Goal: Find specific page/section: Find specific page/section

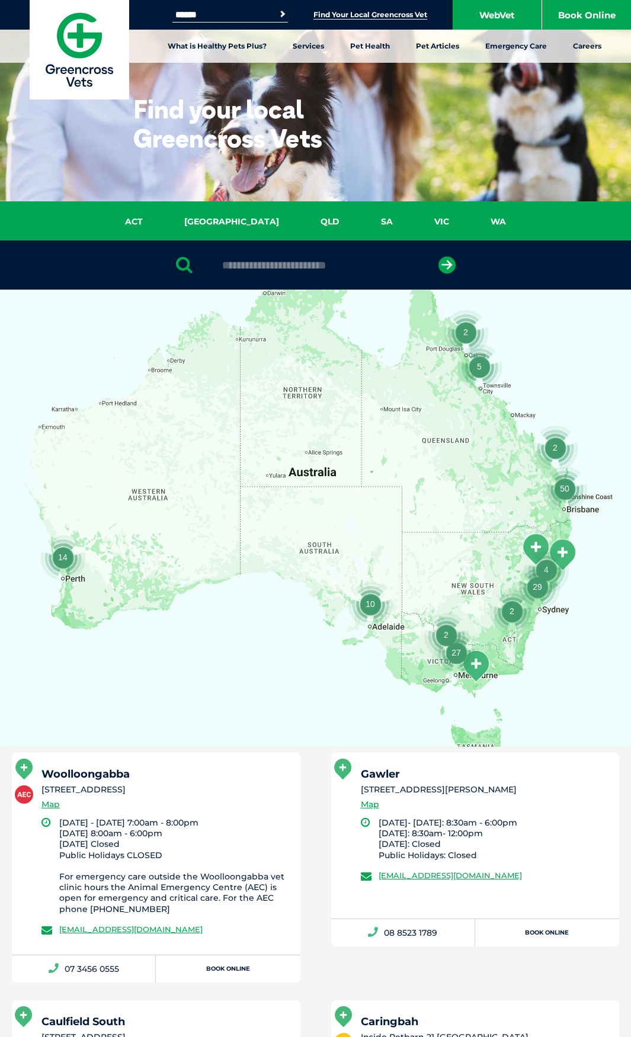
click at [339, 264] on input "text" at bounding box center [315, 265] width 198 height 12
drag, startPoint x: 121, startPoint y: 264, endPoint x: 86, endPoint y: 265, distance: 35.6
click at [118, 265] on div at bounding box center [315, 264] width 631 height 49
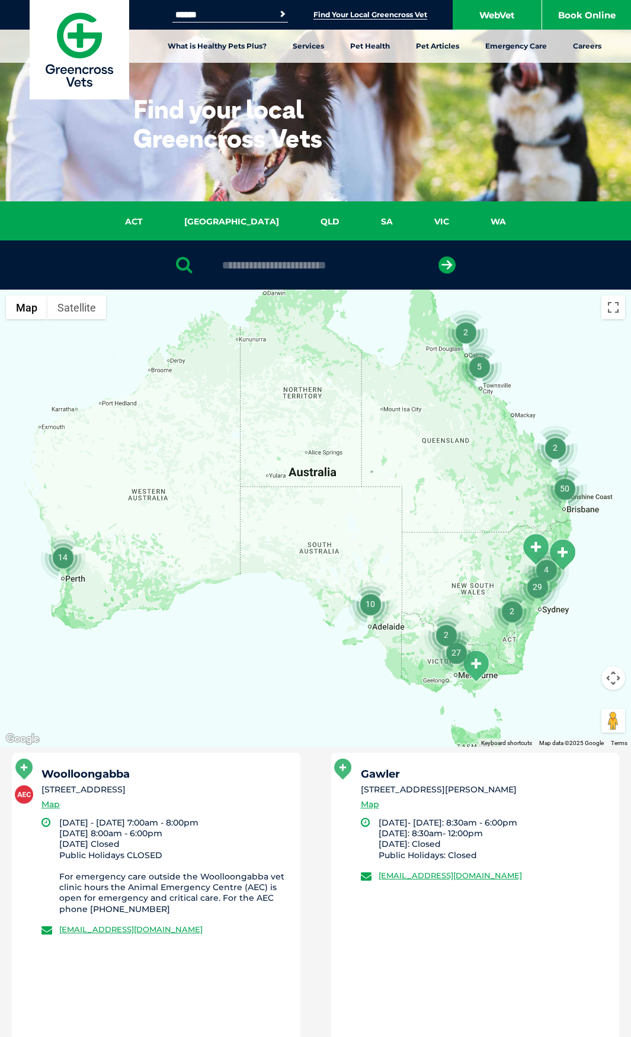
click at [94, 262] on div at bounding box center [315, 264] width 631 height 49
click at [97, 260] on div at bounding box center [315, 264] width 631 height 49
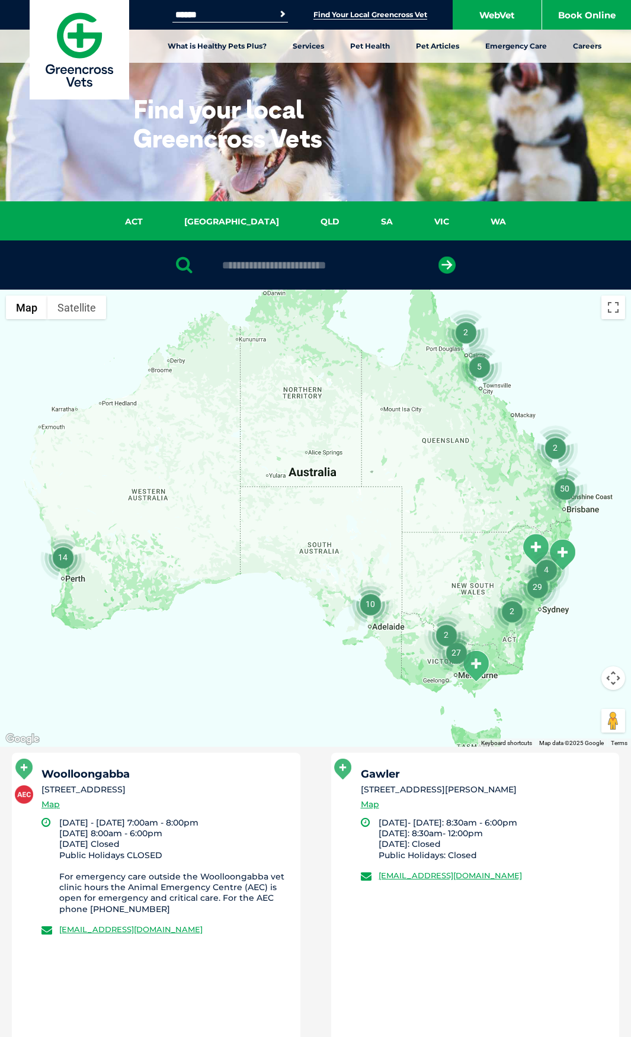
click at [230, 267] on input "text" at bounding box center [315, 265] width 198 height 12
click at [72, 256] on div at bounding box center [315, 264] width 631 height 49
click at [323, 258] on div at bounding box center [315, 264] width 631 height 49
click at [260, 259] on input "text" at bounding box center [315, 265] width 198 height 12
click at [120, 259] on div at bounding box center [315, 264] width 631 height 49
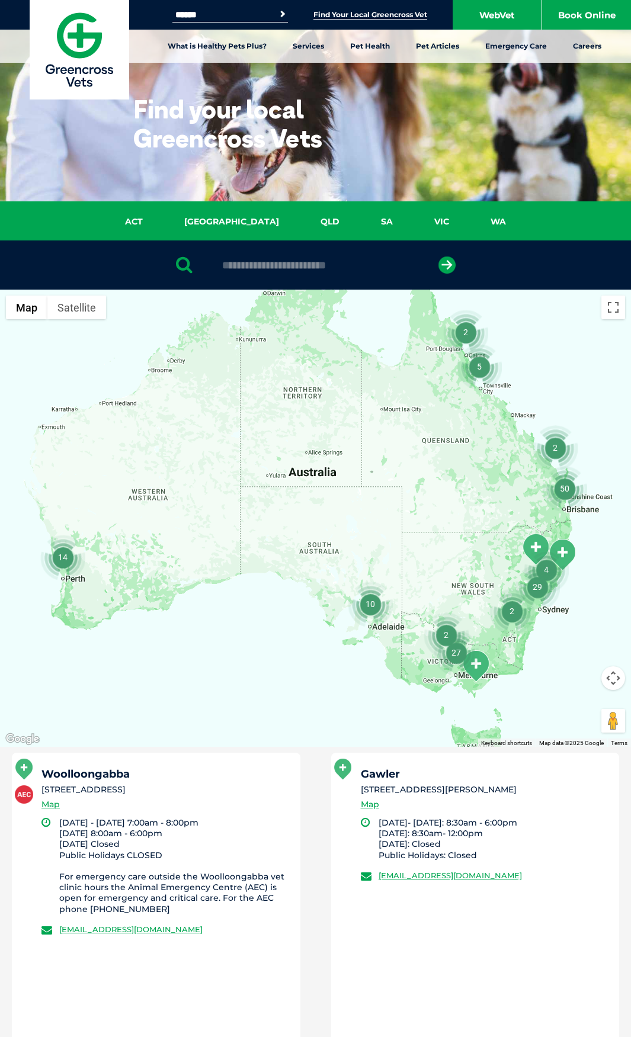
click at [246, 263] on input "text" at bounding box center [315, 265] width 198 height 12
drag, startPoint x: 132, startPoint y: 259, endPoint x: 185, endPoint y: 259, distance: 52.7
click at [132, 259] on div at bounding box center [315, 264] width 631 height 49
click at [238, 271] on input "text" at bounding box center [315, 265] width 198 height 12
type input "******"
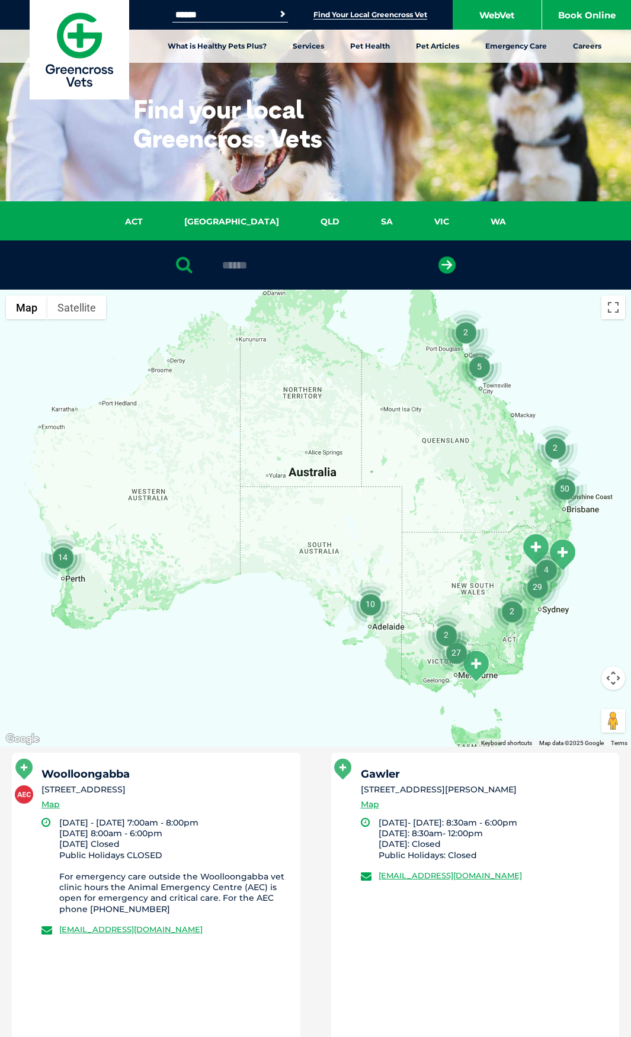
click at [438, 256] on button "submit" at bounding box center [446, 264] width 17 height 17
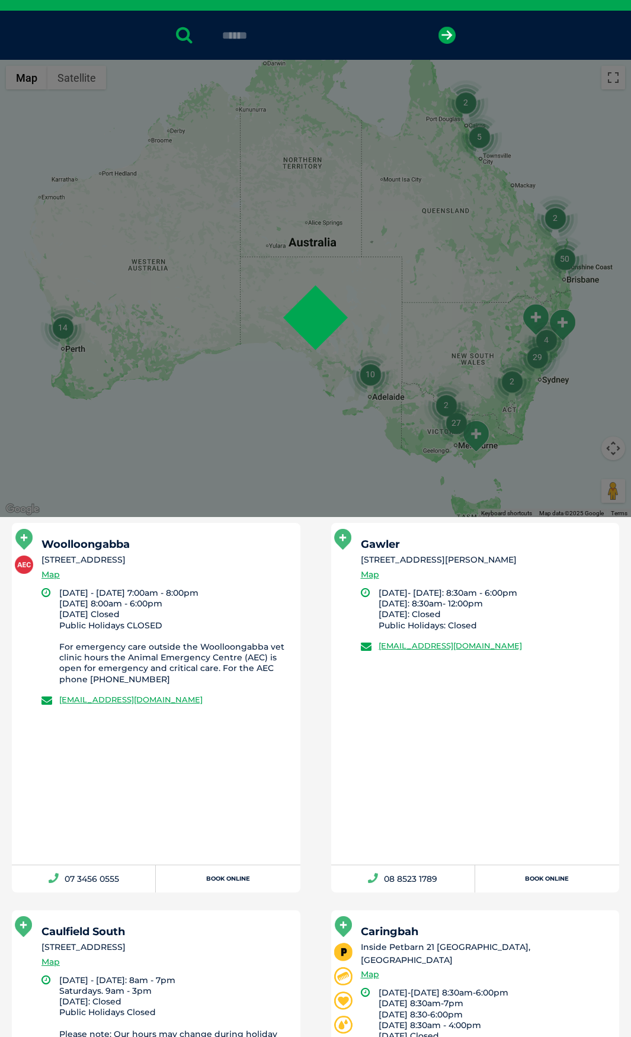
scroll to position [230, 0]
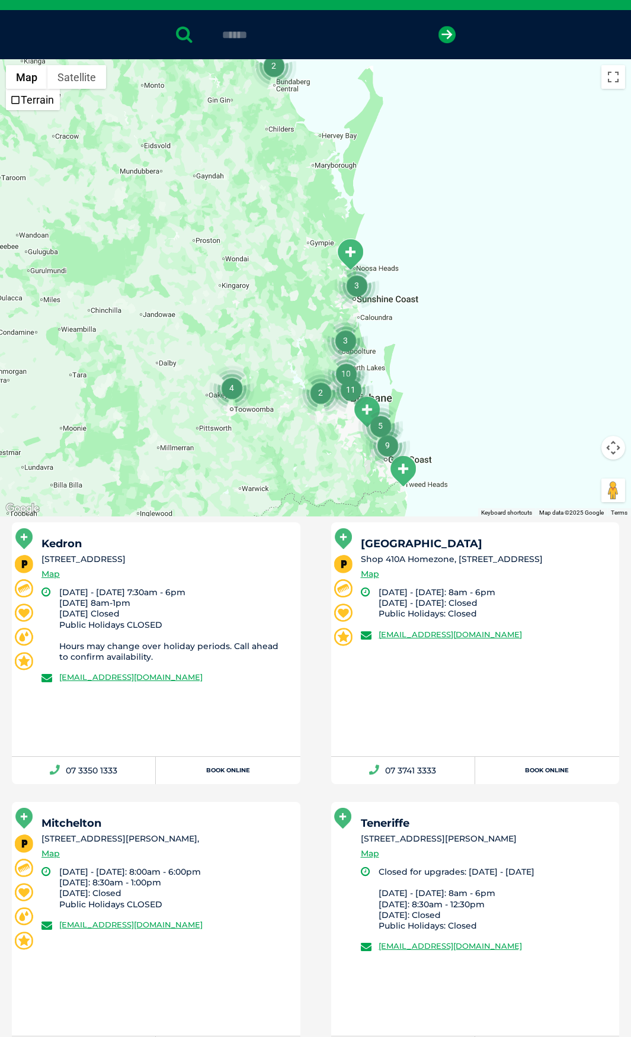
click at [229, 551] on div "Kedron [STREET_ADDRESS] Map" at bounding box center [165, 562] width 248 height 49
click at [133, 605] on li "[DATE] - [DATE] 7:30am - 6pm [DATE] 8am-1pm [DATE] Closed Public Holidays CLOSE…" at bounding box center [174, 624] width 230 height 75
click at [101, 577] on div "Kedron [STREET_ADDRESS] Map" at bounding box center [165, 562] width 248 height 49
click at [148, 591] on li "[DATE] - [DATE] 7:30am - 6pm [DATE] 8am-1pm [DATE] Closed Public Holidays CLOSE…" at bounding box center [174, 624] width 230 height 75
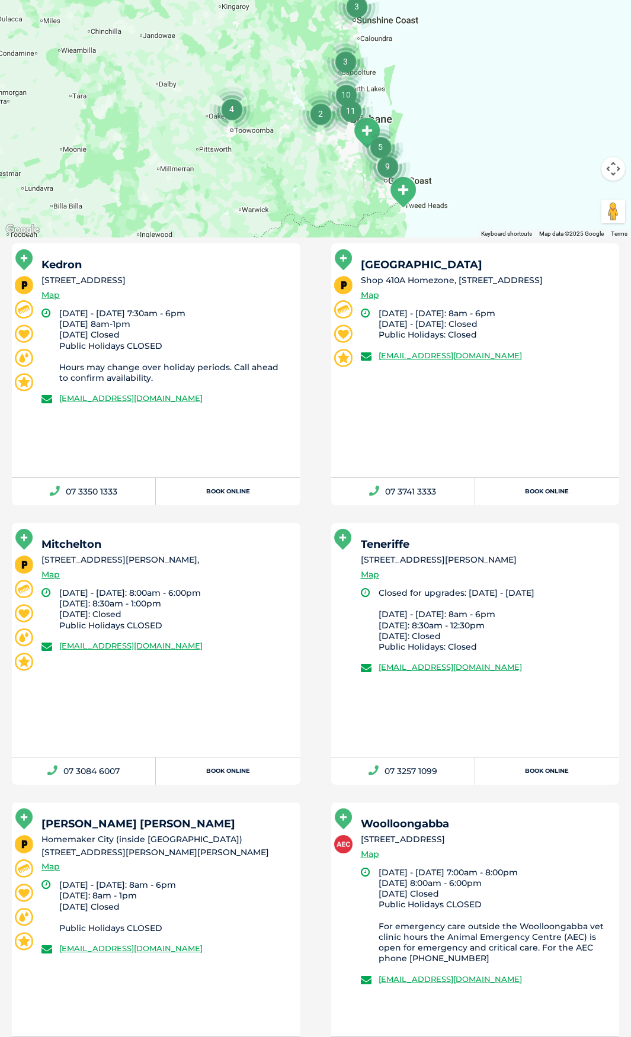
scroll to position [527, 0]
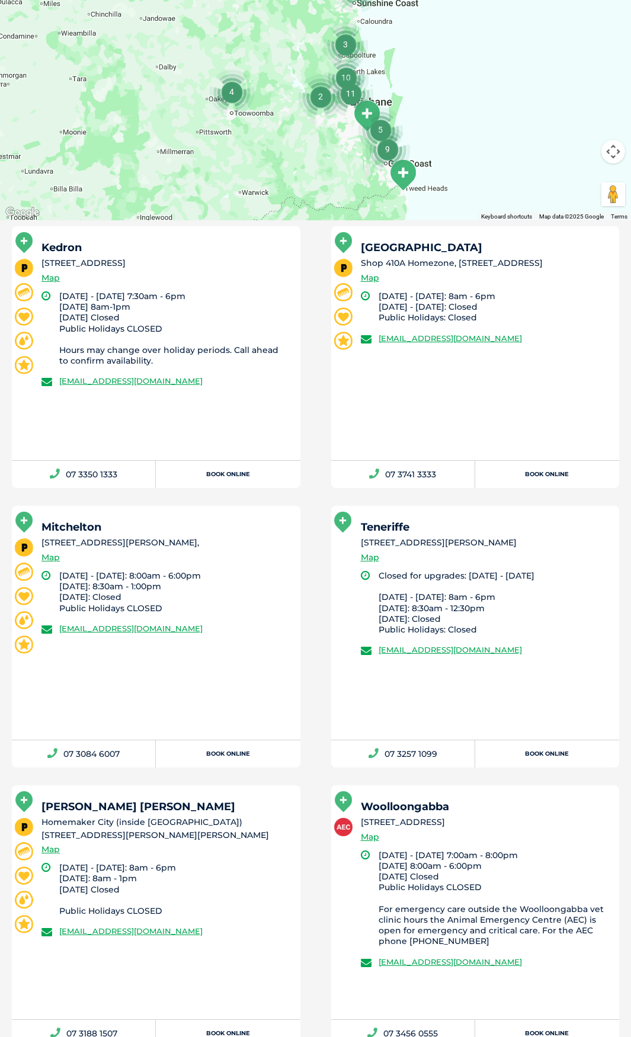
click at [174, 278] on div "Kedron [STREET_ADDRESS] Map" at bounding box center [165, 266] width 248 height 49
drag, startPoint x: 374, startPoint y: 840, endPoint x: 384, endPoint y: 838, distance: 9.6
click at [375, 840] on link "Map" at bounding box center [370, 837] width 18 height 14
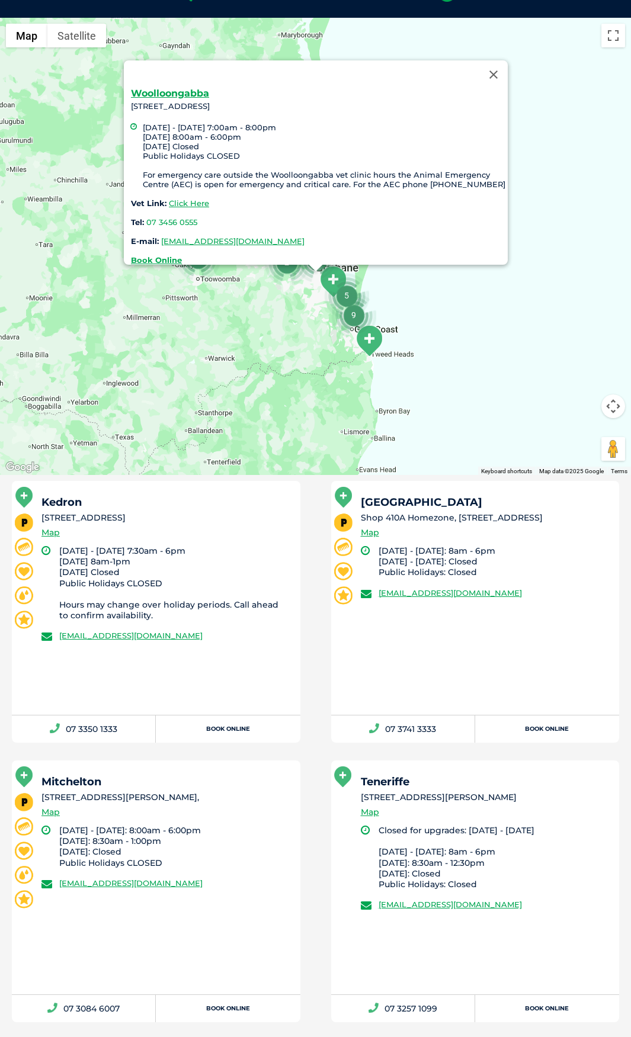
click at [237, 556] on li "[DATE] - [DATE] 7:30am - 6pm [DATE] 8am-1pm [DATE] Closed Public Holidays CLOSE…" at bounding box center [174, 583] width 230 height 75
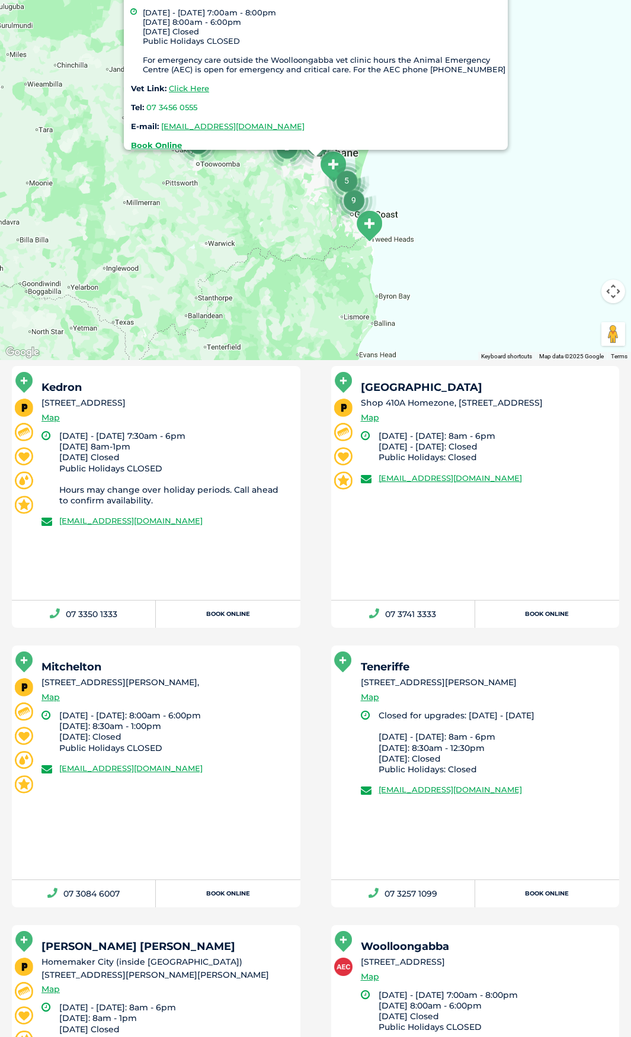
scroll to position [568, 0]
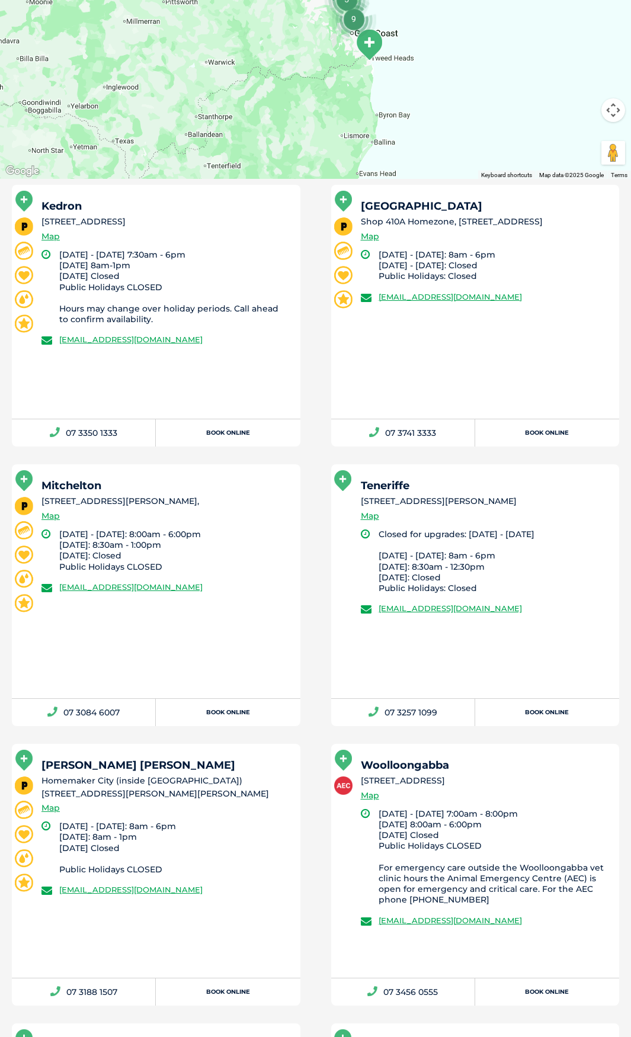
click at [506, 835] on li "[DATE] - [DATE] 7:00am - 8:00pm [DATE] 8:00am - 6:00pm [DATE] Closed Public Hol…" at bounding box center [494, 857] width 230 height 97
drag, startPoint x: 556, startPoint y: 781, endPoint x: 340, endPoint y: 746, distance: 219.0
click at [340, 746] on div "Woolloongabba [STREET_ADDRESS] Map [DATE] - [DATE] 7:00am - 8:00pm [DATE] 8:00a…" at bounding box center [475, 861] width 288 height 234
click at [473, 824] on li "[DATE] - [DATE] 7:00am - 8:00pm [DATE] 8:00am - 6:00pm [DATE] Closed Public Hol…" at bounding box center [494, 857] width 230 height 97
click at [155, 336] on link "[EMAIL_ADDRESS][DOMAIN_NAME]" at bounding box center [130, 339] width 143 height 9
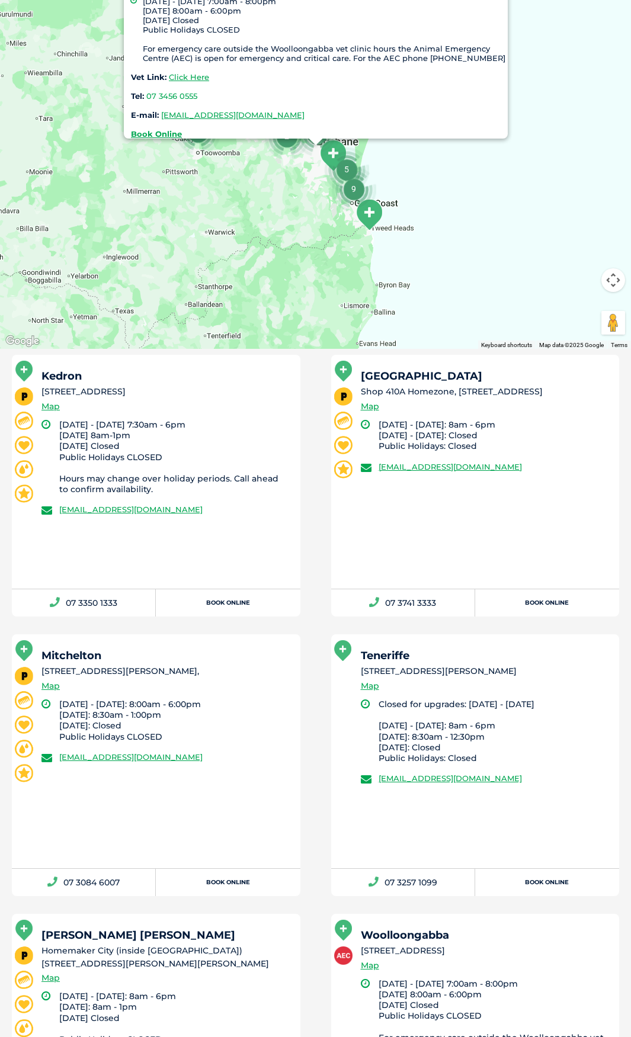
scroll to position [272, 0]
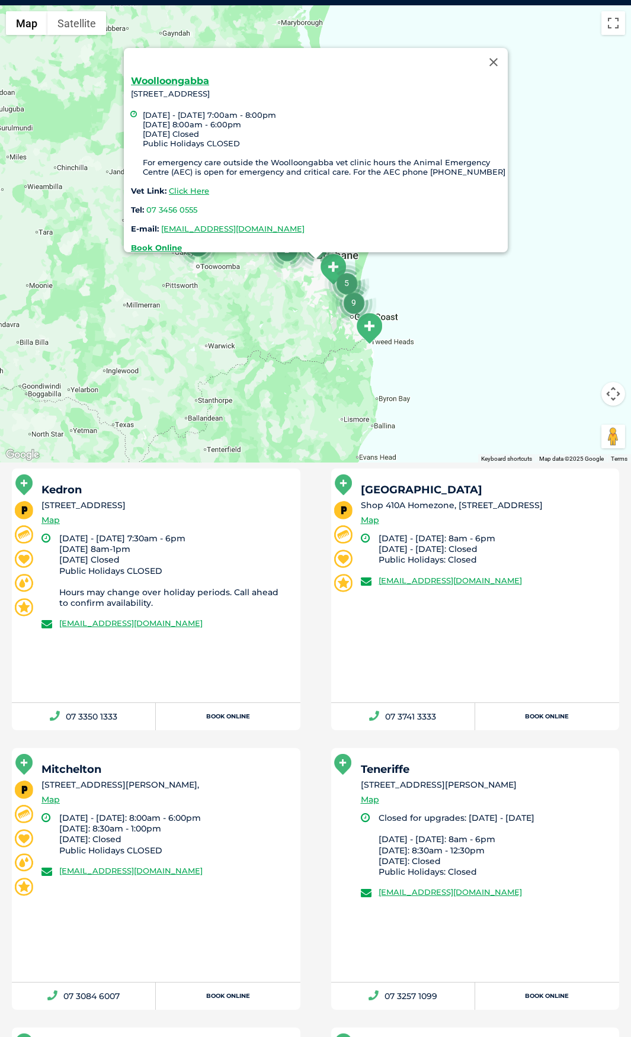
drag, startPoint x: 155, startPoint y: 336, endPoint x: 158, endPoint y: 349, distance: 13.4
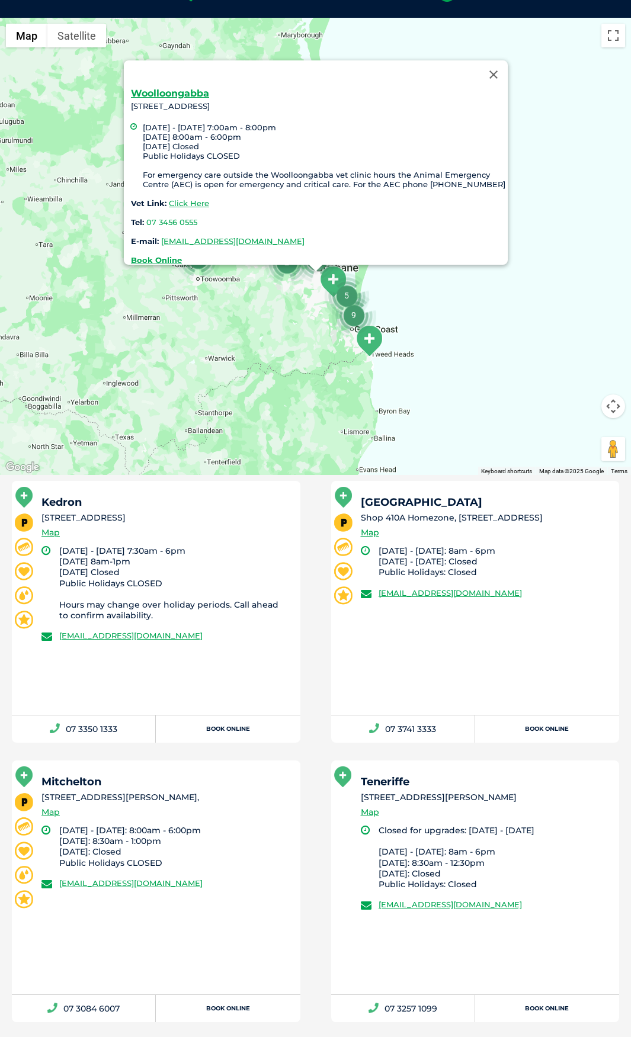
click at [258, 560] on li "[DATE] - [DATE] 7:30am - 6pm [DATE] 8am-1pm [DATE] Closed Public Holidays CLOSE…" at bounding box center [174, 583] width 230 height 75
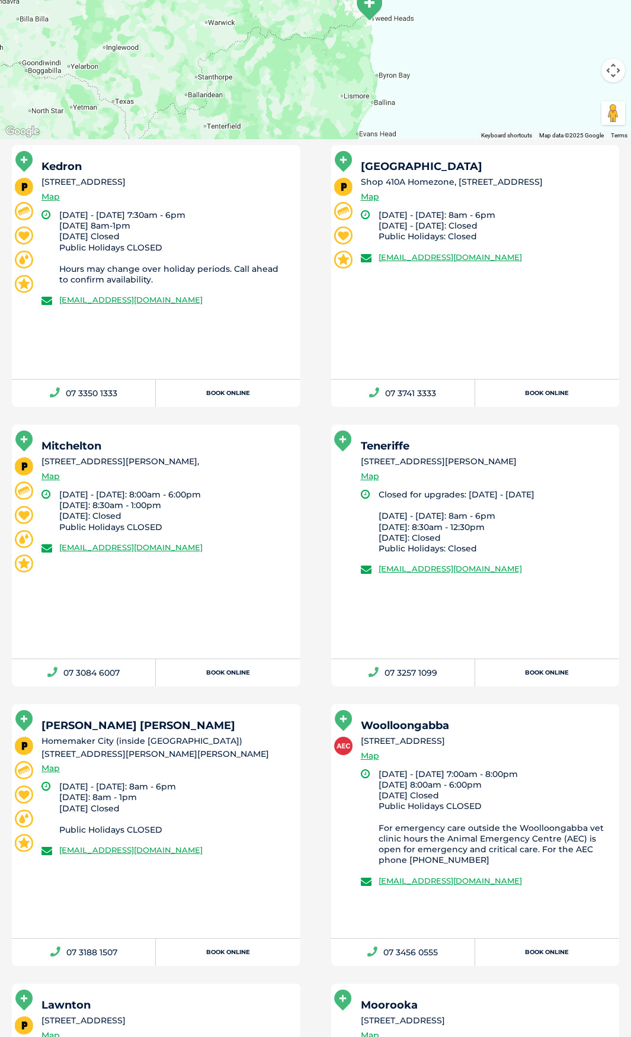
scroll to position [627, 0]
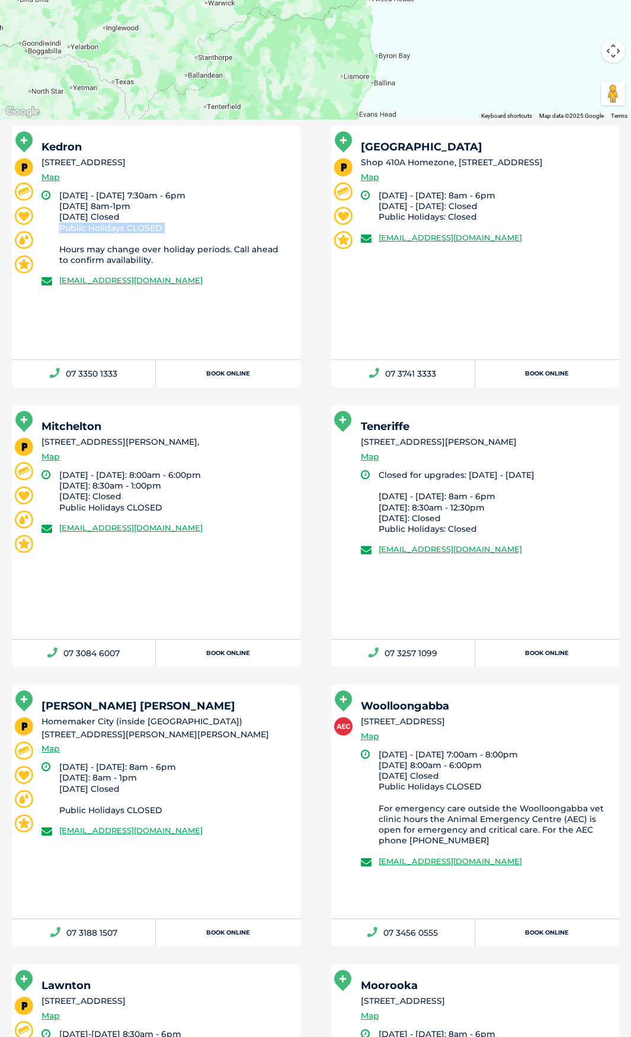
click at [283, 233] on li "[DATE] - [DATE] 7:30am - 6pm [DATE] 8am-1pm [DATE] Closed Public Holidays CLOSE…" at bounding box center [174, 227] width 230 height 75
click at [447, 764] on li "[DATE] - [DATE] 7:00am - 8:00pm [DATE] 8:00am - 6:00pm [DATE] Closed Public Hol…" at bounding box center [494, 797] width 230 height 97
click at [458, 768] on li "[DATE] - [DATE] 7:00am - 8:00pm [DATE] 8:00am - 6:00pm [DATE] Closed Public Hol…" at bounding box center [494, 797] width 230 height 97
click at [452, 894] on div "Woolloongabba [STREET_ADDRESS] Map [DATE] - [DATE] 7:00am - 8:00pm [DATE] 8:00a…" at bounding box center [475, 802] width 288 height 234
click at [463, 735] on div "Woolloongabba [STREET_ADDRESS] Map" at bounding box center [485, 725] width 248 height 49
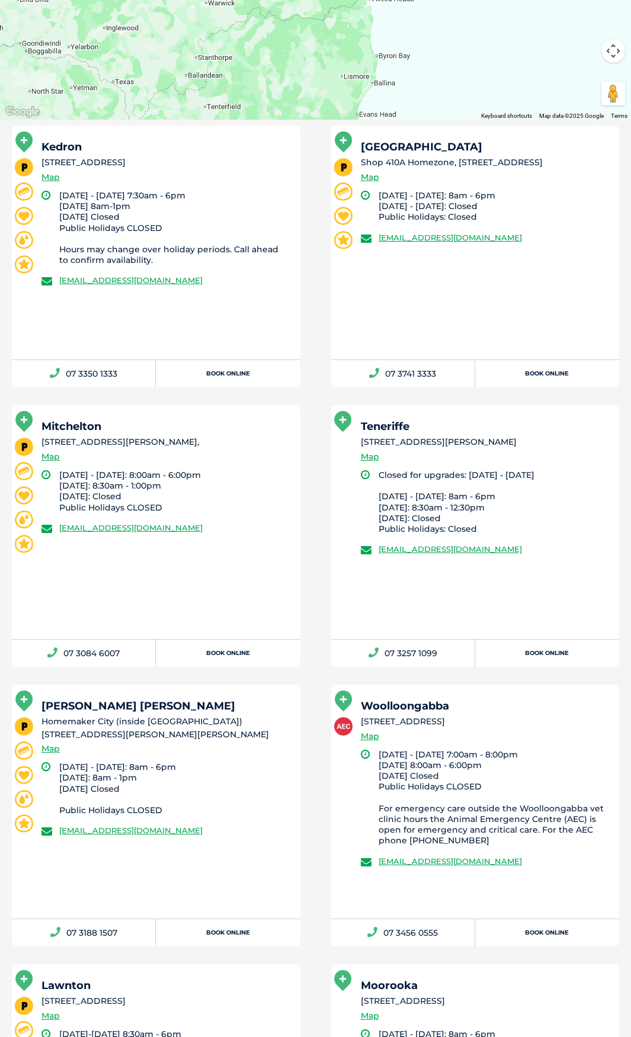
click at [448, 705] on h5 "Woolloongabba" at bounding box center [485, 706] width 248 height 11
click at [469, 691] on div "Woolloongabba [STREET_ADDRESS] Map [DATE] - [DATE] 7:00am - 8:00pm [DATE] 8:00a…" at bounding box center [475, 802] width 288 height 234
